Goal: Task Accomplishment & Management: Manage account settings

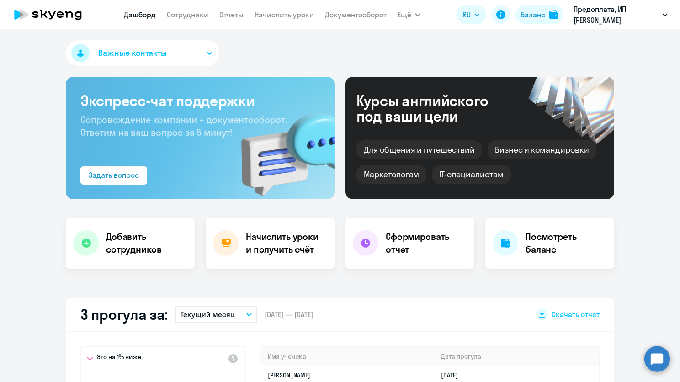
select select "30"
click at [194, 16] on link "Сотрудники" at bounding box center [188, 14] width 42 height 9
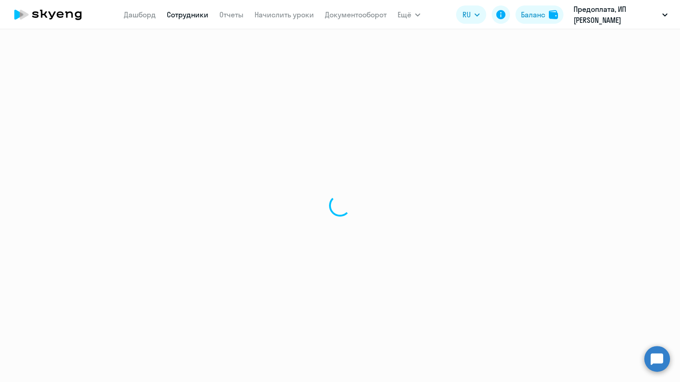
select select "30"
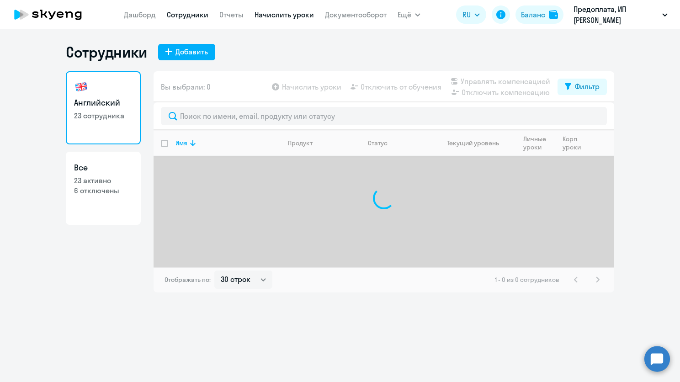
click at [290, 16] on link "Начислить уроки" at bounding box center [284, 14] width 59 height 9
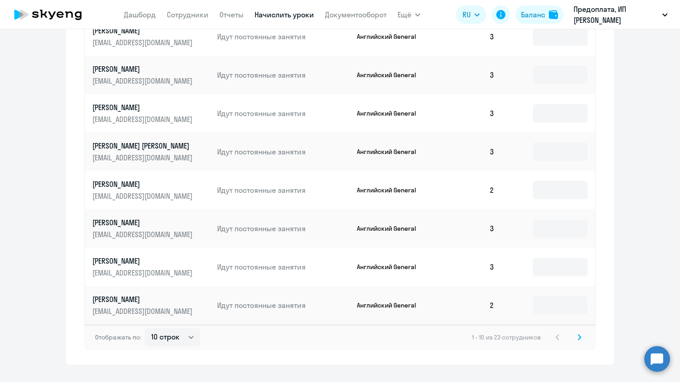
scroll to position [469, 0]
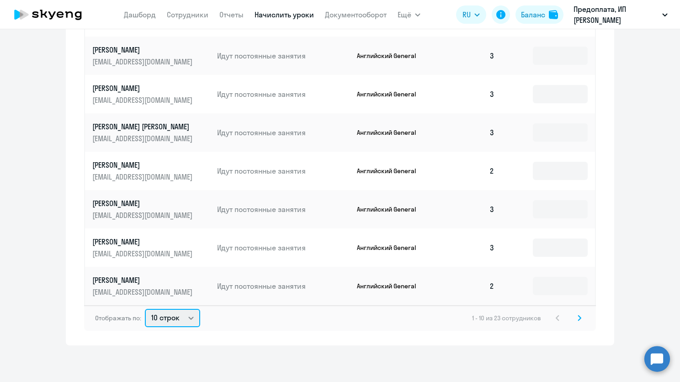
click at [182, 327] on select "10 строк 30 строк 50 строк" at bounding box center [172, 318] width 55 height 18
select select "50"
click at [145, 309] on select "10 строк 30 строк 50 строк" at bounding box center [172, 318] width 55 height 18
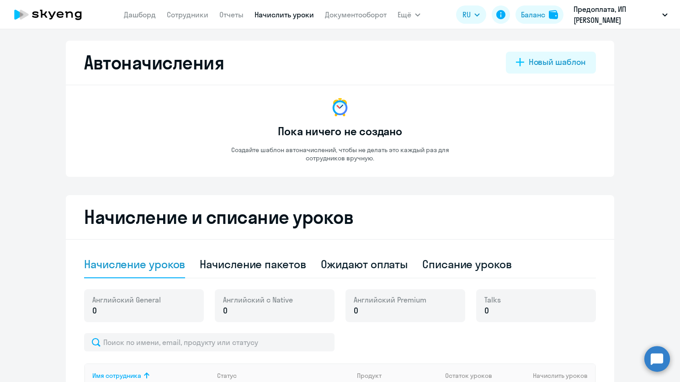
scroll to position [0, 0]
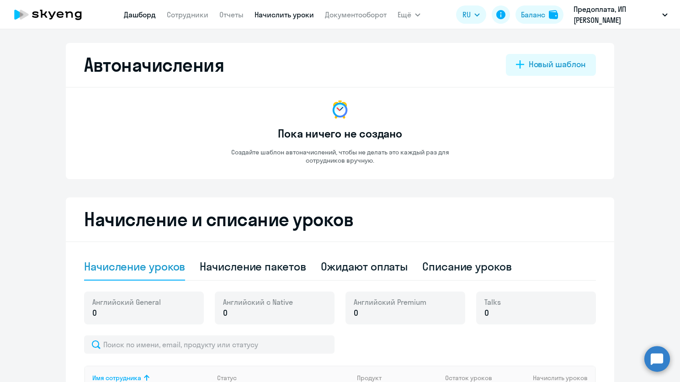
click at [151, 15] on link "Дашборд" at bounding box center [140, 14] width 32 height 9
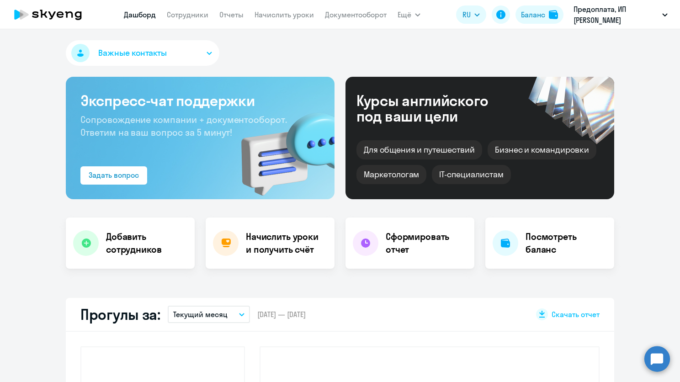
select select "30"
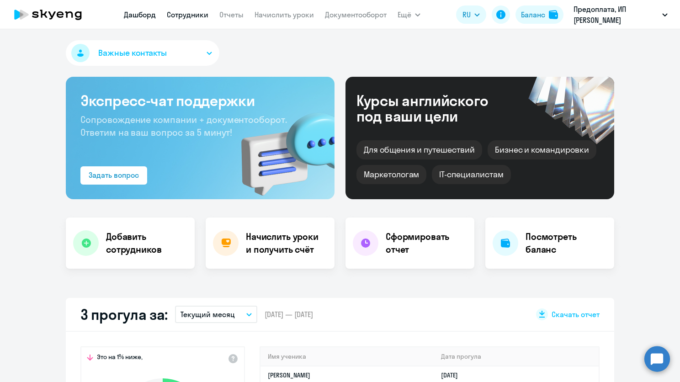
click at [206, 15] on link "Сотрудники" at bounding box center [188, 14] width 42 height 9
select select "30"
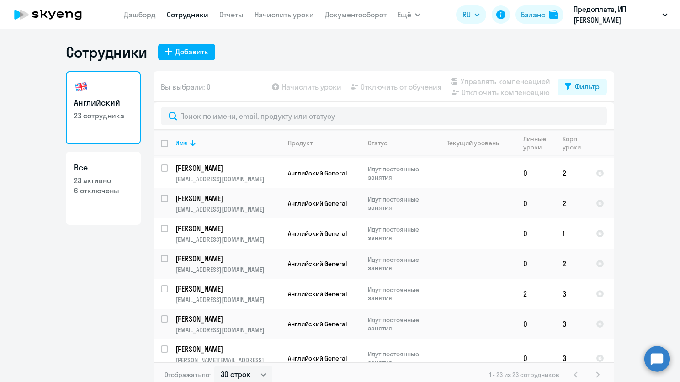
scroll to position [127, 0]
click at [161, 225] on input "select row 42078956" at bounding box center [170, 234] width 18 height 18
checkbox input "true"
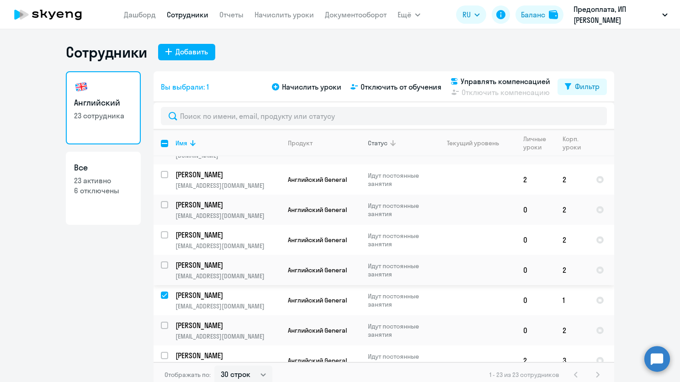
scroll to position [137, 0]
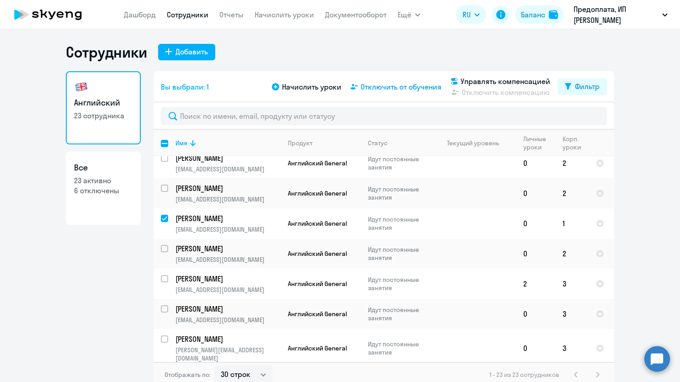
click at [416, 86] on span "Отключить от обучения" at bounding box center [401, 86] width 81 height 11
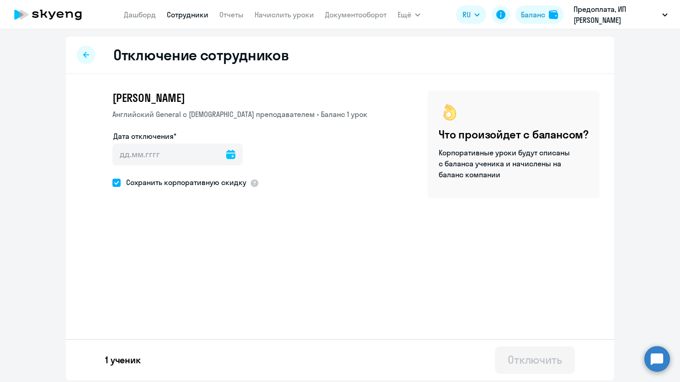
click at [226, 154] on icon at bounding box center [230, 154] width 9 height 9
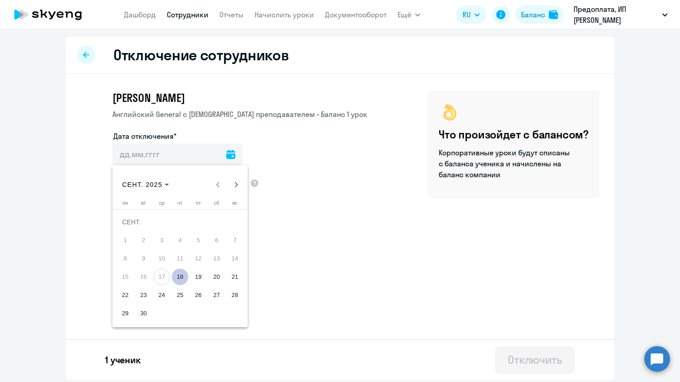
click at [179, 276] on span "18" at bounding box center [180, 277] width 16 height 16
type input "18.09.2025"
type input "18.9.2025"
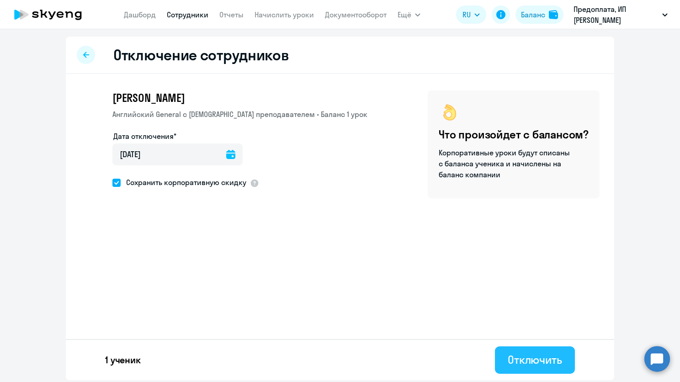
click at [536, 357] on div "Отключить" at bounding box center [535, 359] width 54 height 15
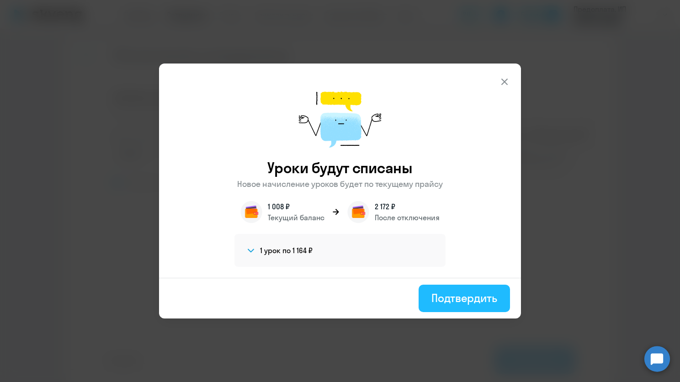
click at [487, 297] on div "Подтвердить" at bounding box center [464, 298] width 66 height 15
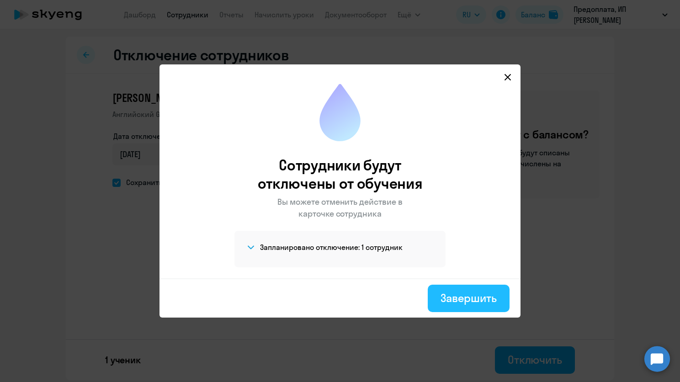
click at [469, 292] on div "Завершить" at bounding box center [469, 298] width 56 height 15
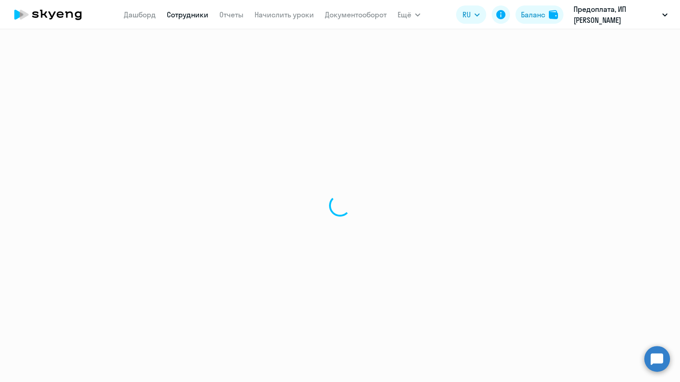
select select "30"
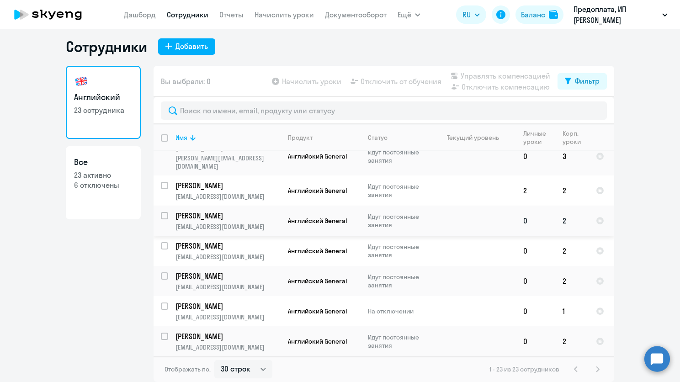
scroll to position [46, 0]
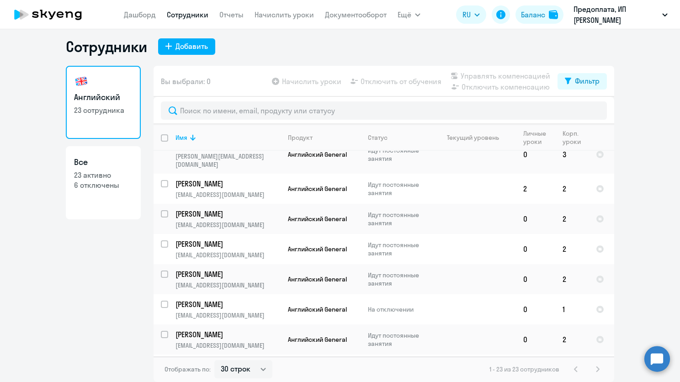
click at [111, 264] on div "Английский 23 сотрудника Все 23 активно 6 отключены" at bounding box center [103, 221] width 75 height 311
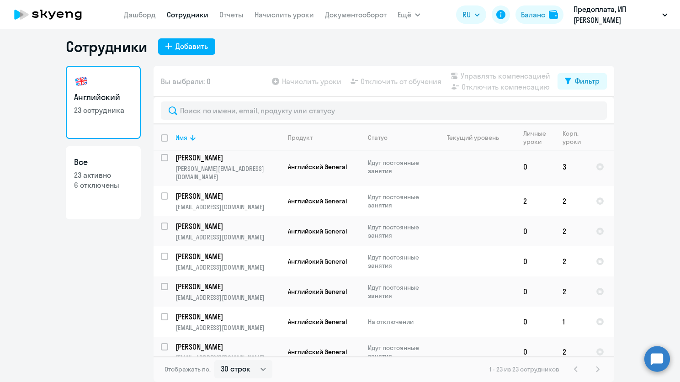
scroll to position [0, 0]
